Goal: Navigation & Orientation: Understand site structure

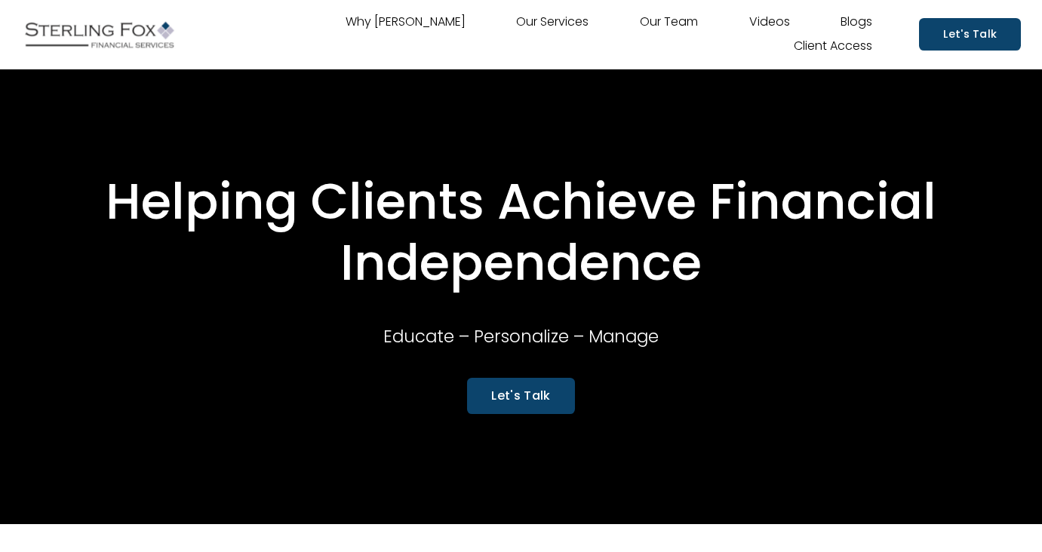
click at [640, 35] on link "Our Team" at bounding box center [669, 23] width 58 height 24
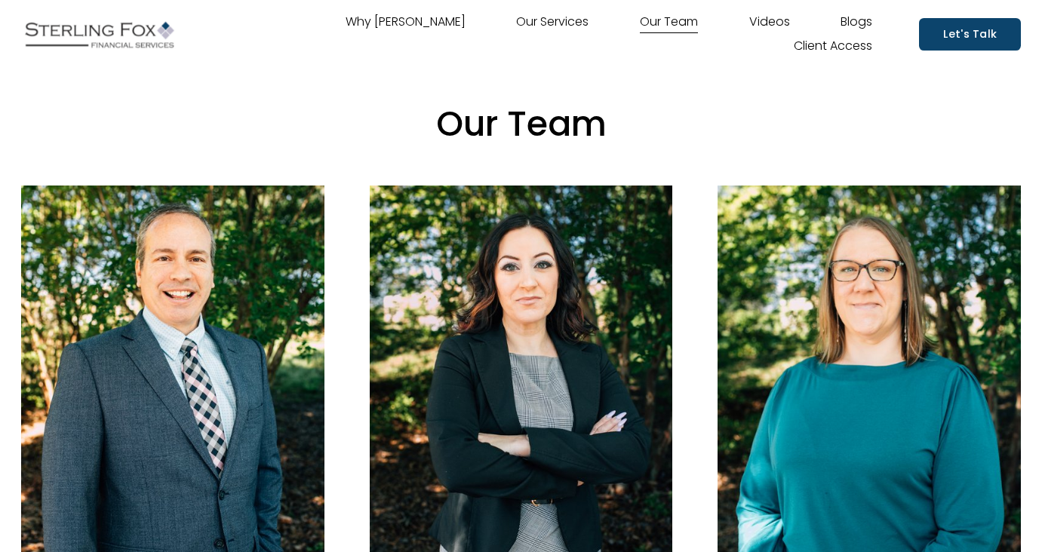
click at [516, 33] on link "Our Services" at bounding box center [552, 23] width 72 height 24
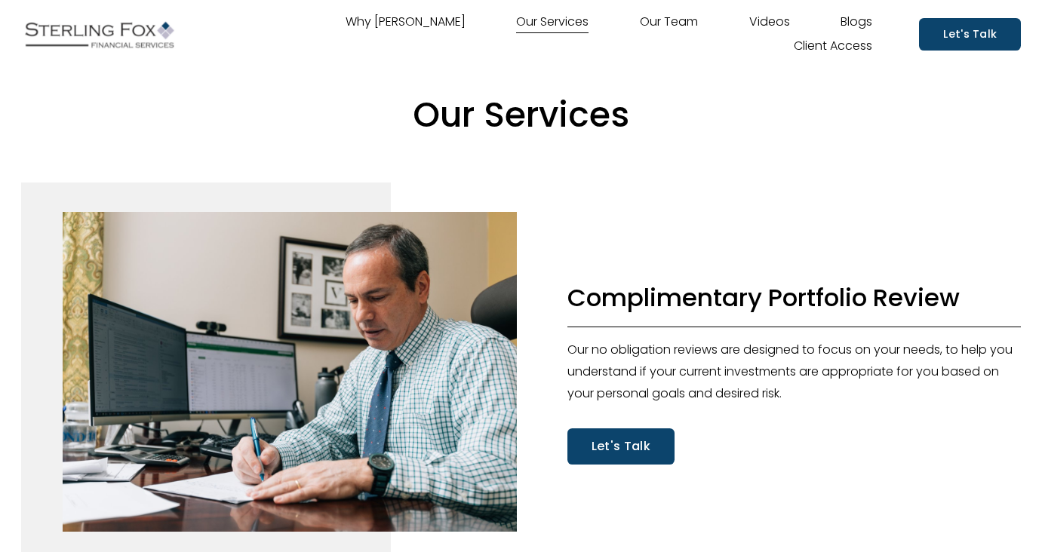
click at [346, 34] on link "Why [PERSON_NAME]" at bounding box center [406, 23] width 120 height 24
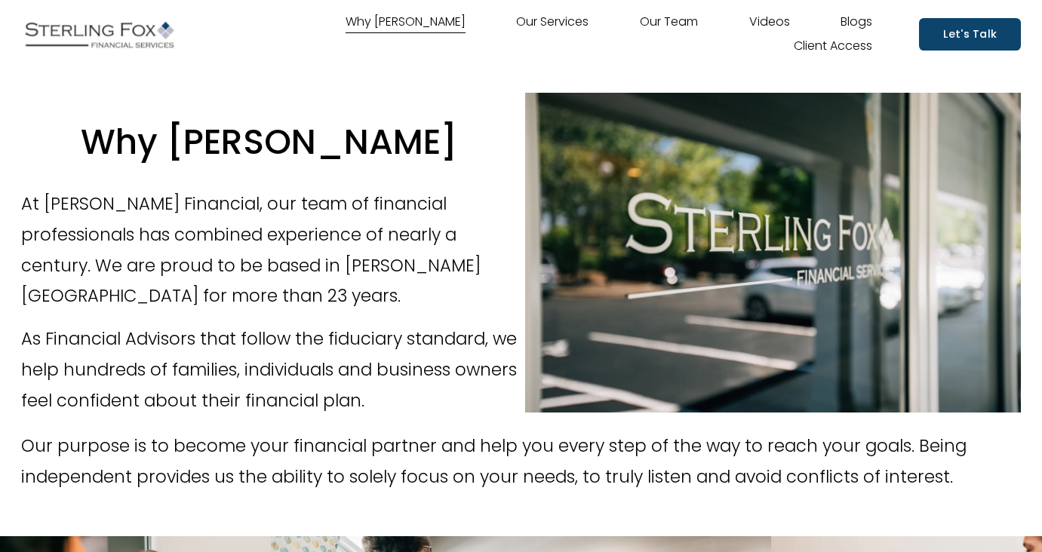
click at [841, 24] on link "Blogs" at bounding box center [857, 23] width 32 height 24
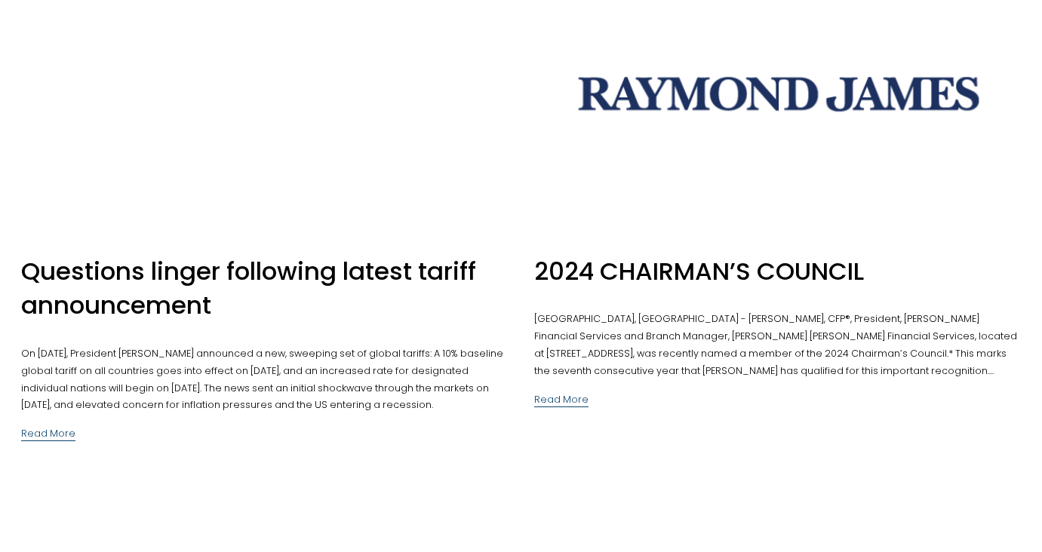
scroll to position [121, 0]
